Goal: Navigation & Orientation: Find specific page/section

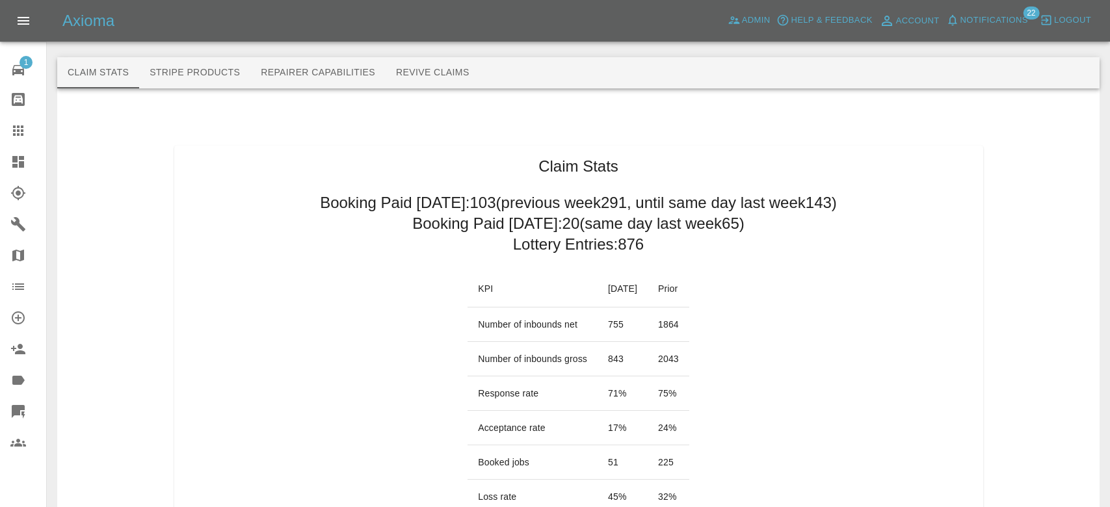
click at [1015, 22] on span "Notifications" at bounding box center [995, 20] width 68 height 15
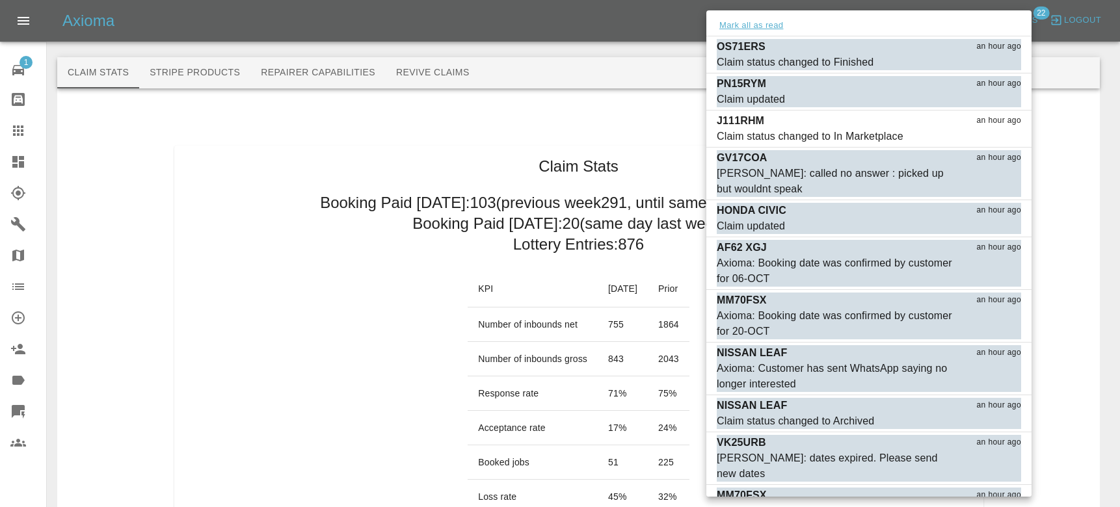
click at [761, 29] on button "Mark all as read" at bounding box center [751, 25] width 69 height 15
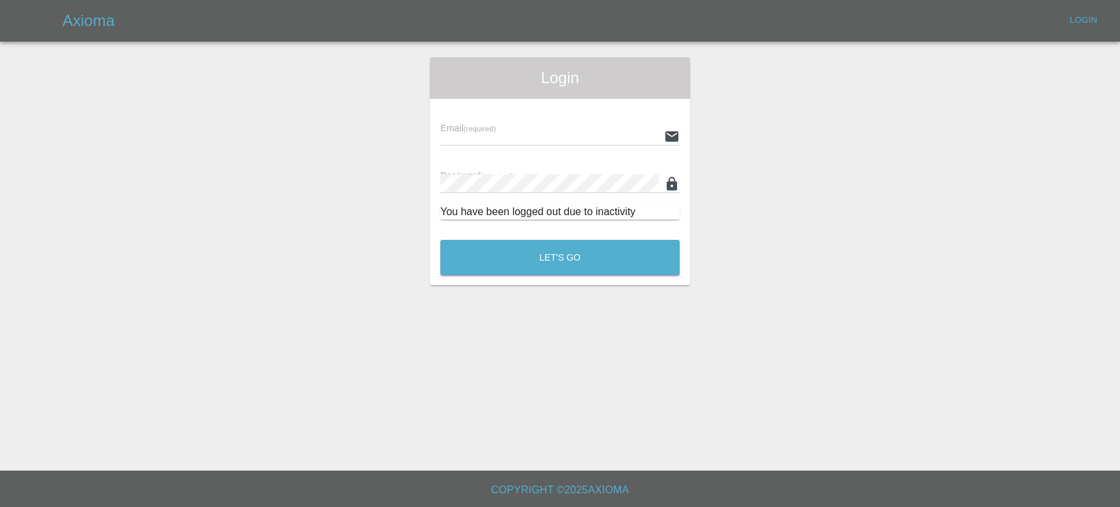
type input "[EMAIL_ADDRESS][DOMAIN_NAME]"
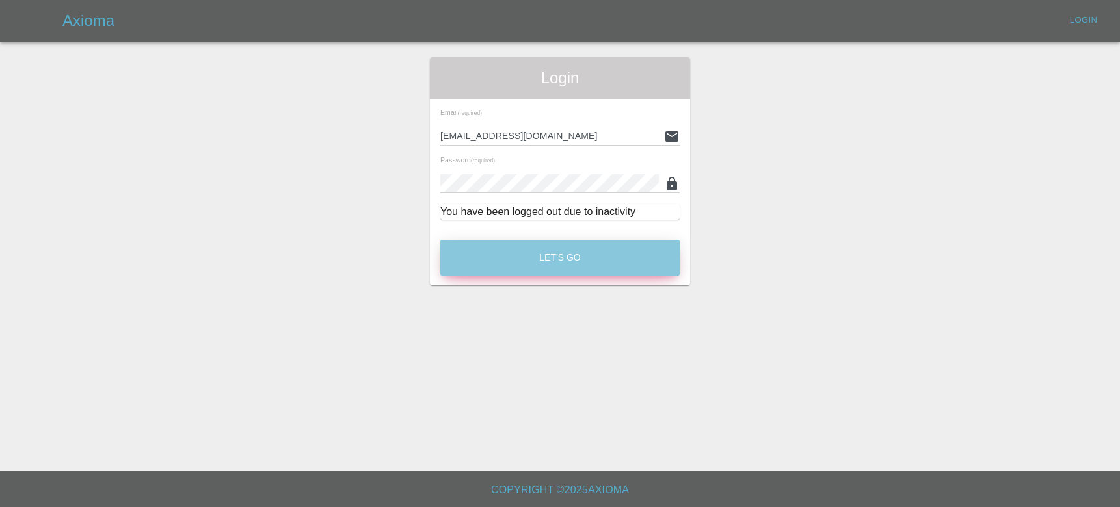
click at [567, 267] on button "Let's Go" at bounding box center [559, 258] width 239 height 36
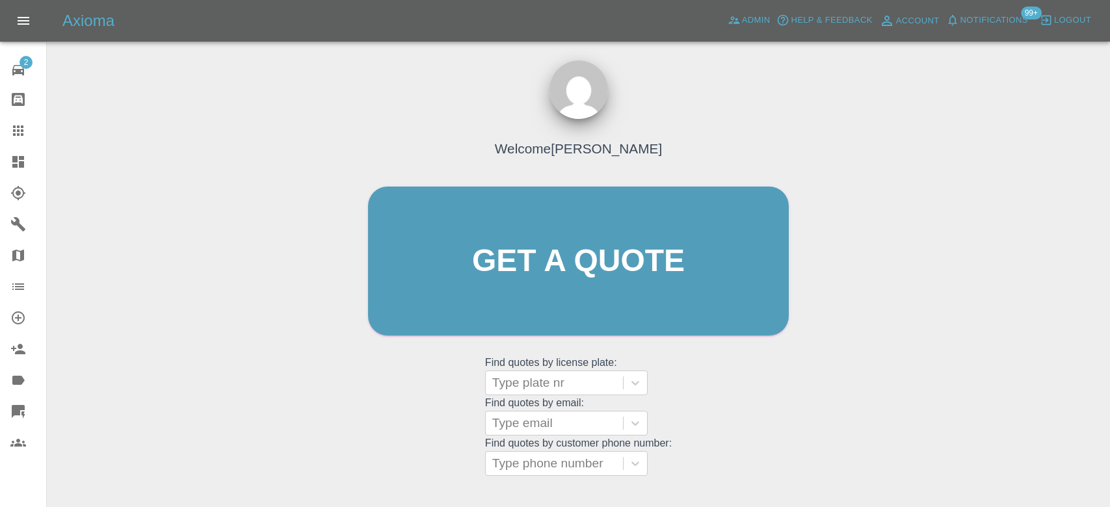
click at [998, 26] on span "Notifications" at bounding box center [995, 20] width 68 height 15
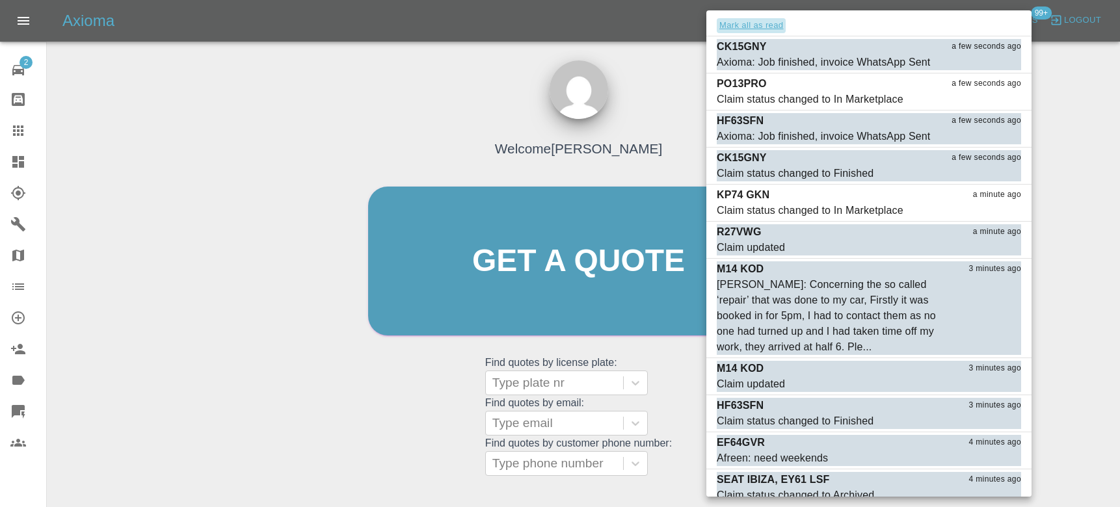
click at [757, 28] on button "Mark all as read" at bounding box center [751, 25] width 69 height 15
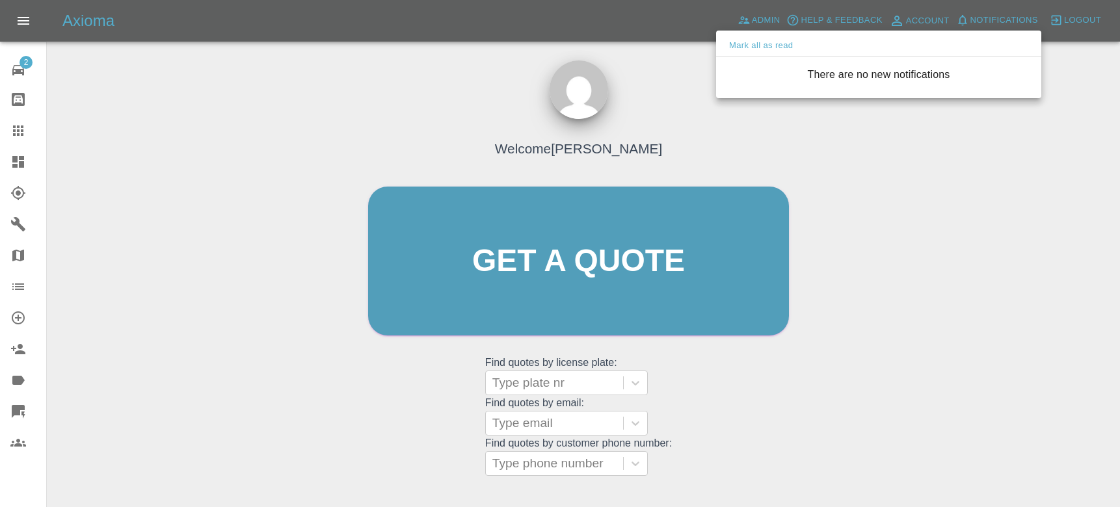
click at [692, 51] on div at bounding box center [560, 253] width 1120 height 507
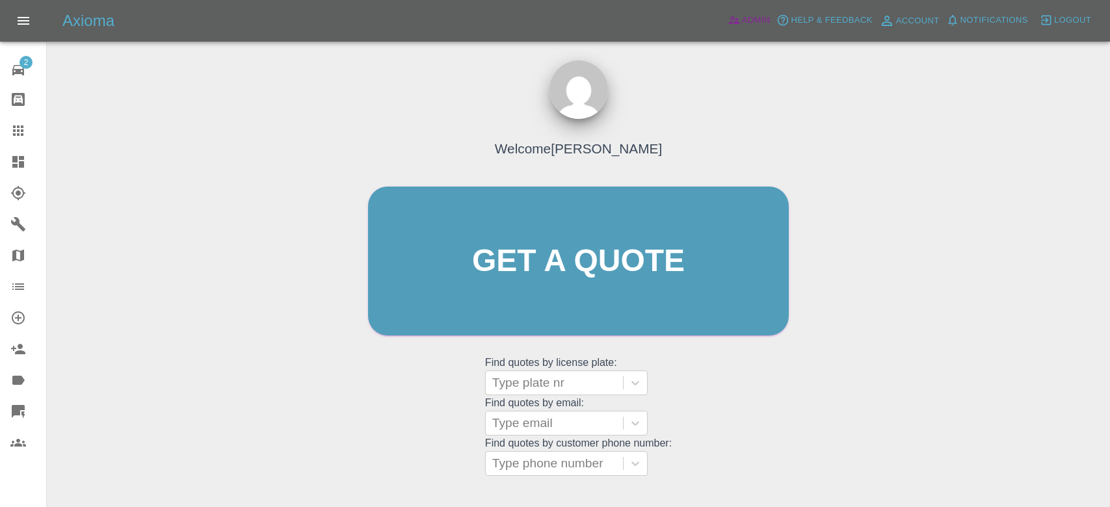
click at [744, 21] on span "Admin" at bounding box center [756, 20] width 29 height 15
